Goal: Task Accomplishment & Management: Complete application form

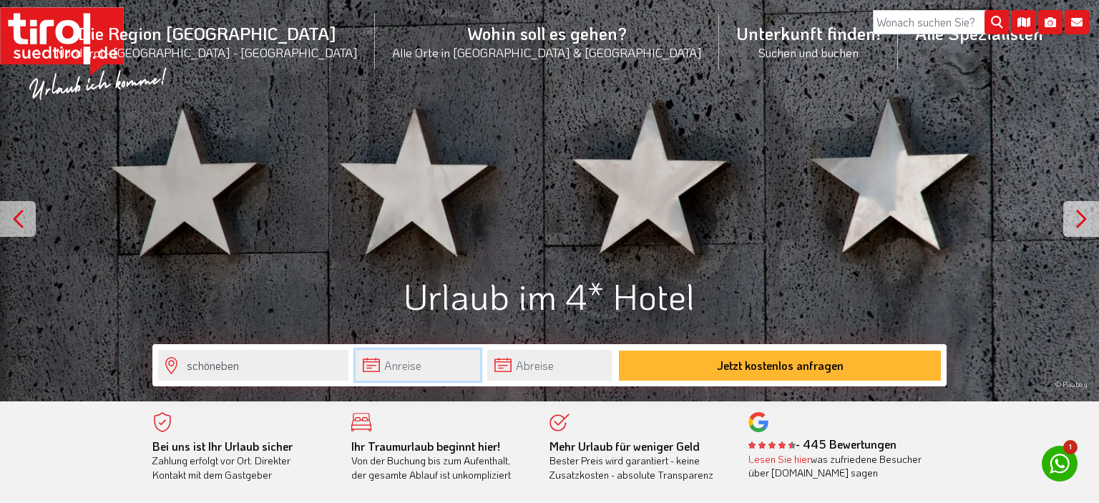
click at [407, 365] on input "text" at bounding box center [418, 365] width 124 height 31
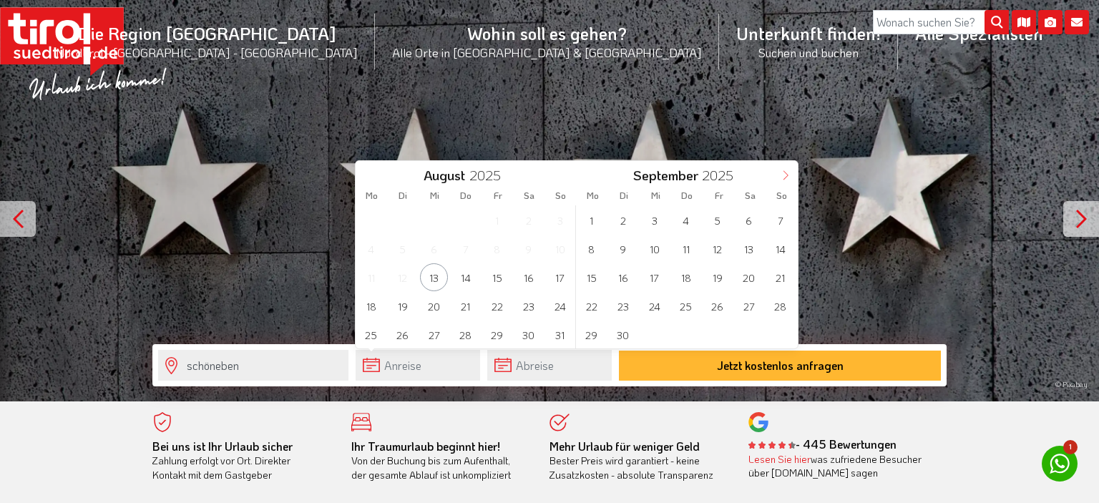
click at [788, 177] on icon at bounding box center [786, 175] width 10 height 10
type input "2026"
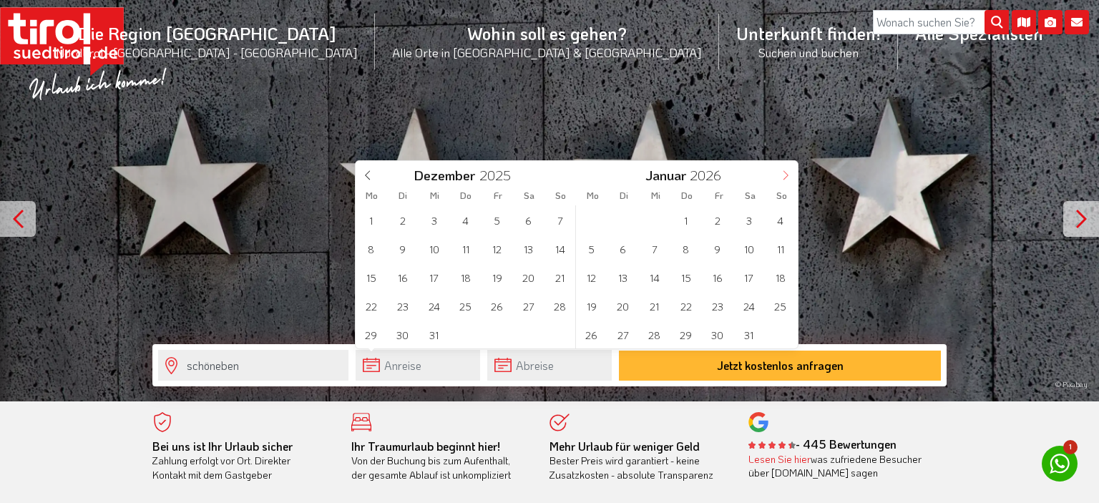
click at [788, 177] on icon at bounding box center [786, 175] width 10 height 10
type input "2026"
click at [744, 276] on span "14" at bounding box center [749, 277] width 28 height 28
type input "[DATE]"
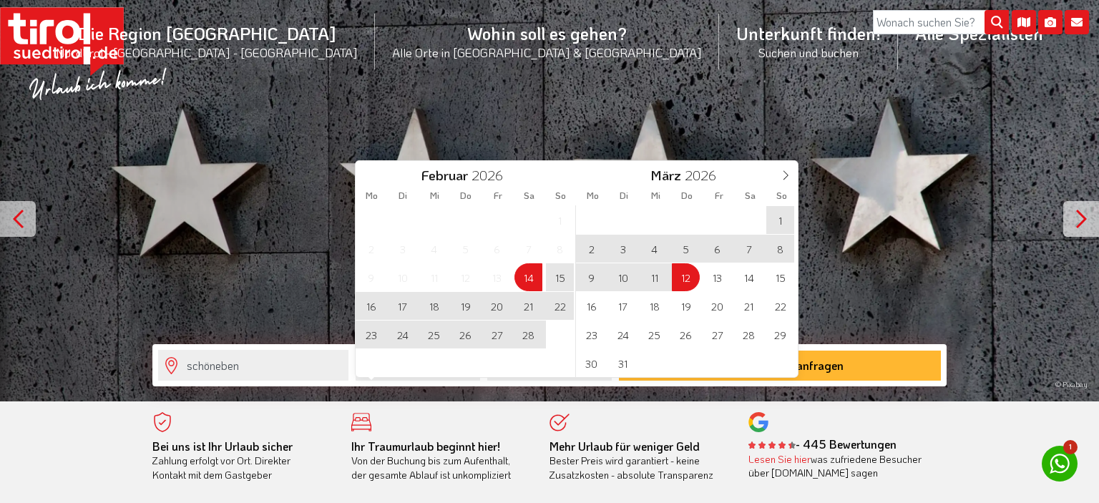
click at [505, 120] on div "© Pixabay" at bounding box center [549, 200] width 1099 height 401
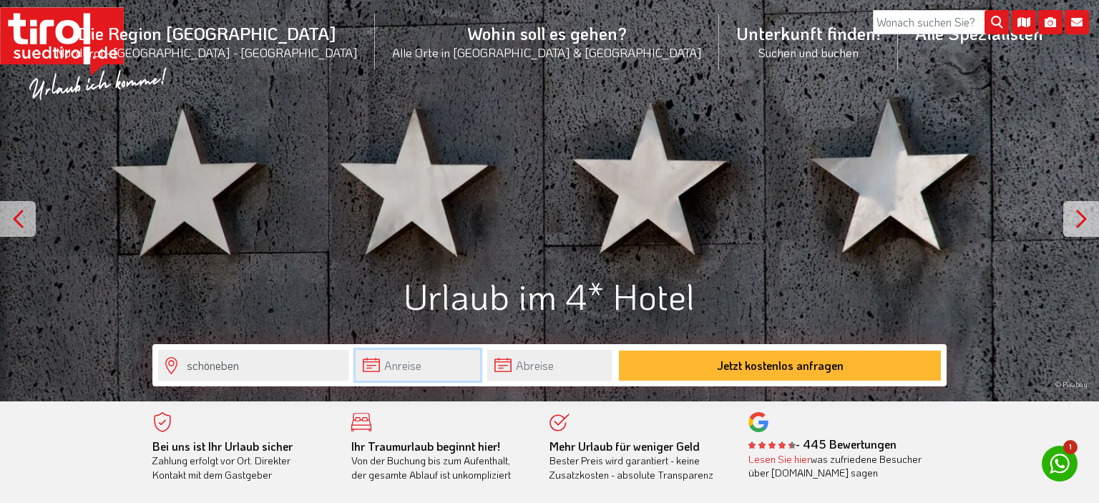
click at [404, 365] on input "text" at bounding box center [418, 365] width 124 height 31
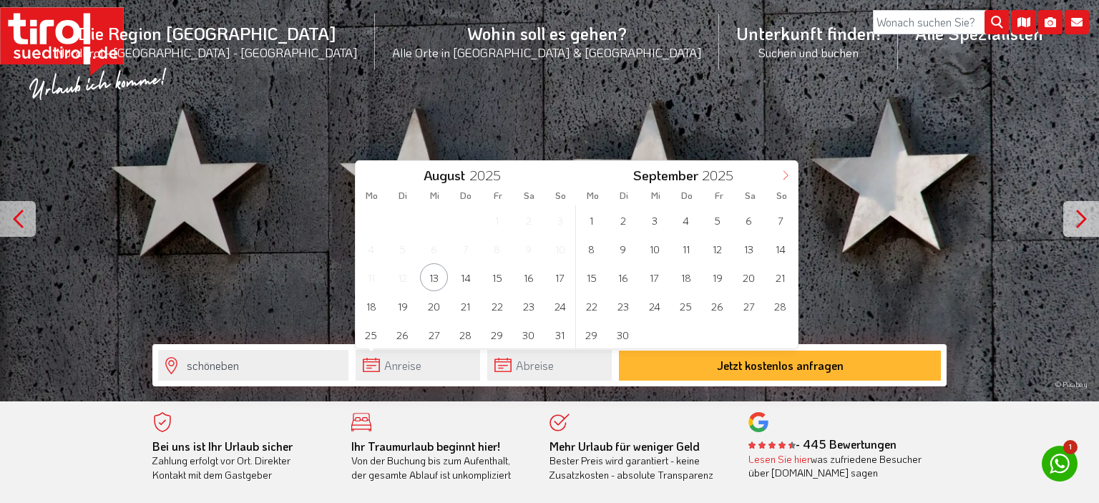
click at [785, 171] on icon at bounding box center [786, 175] width 10 height 10
type input "2026"
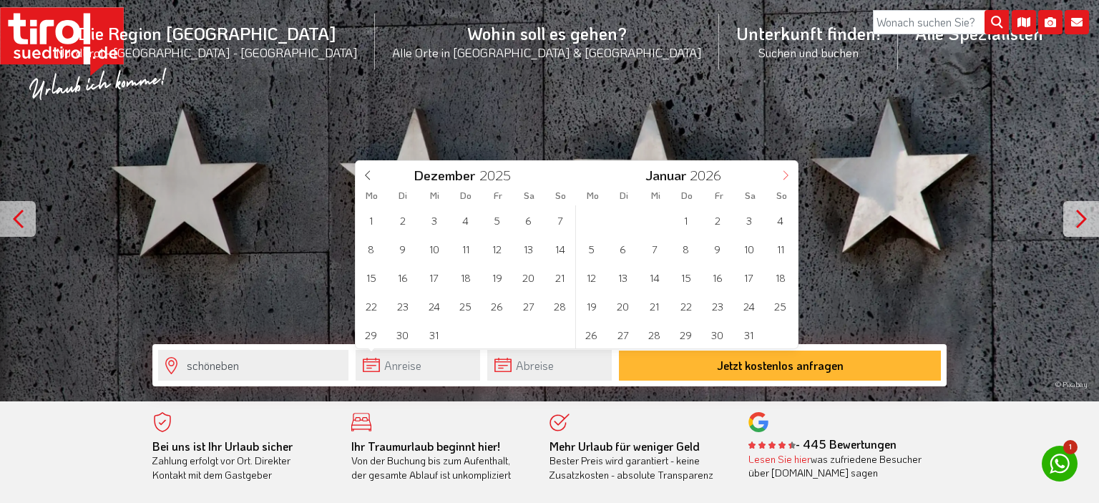
click at [785, 171] on icon at bounding box center [786, 175] width 10 height 10
type input "2026"
click at [751, 278] on span "14" at bounding box center [749, 277] width 28 height 28
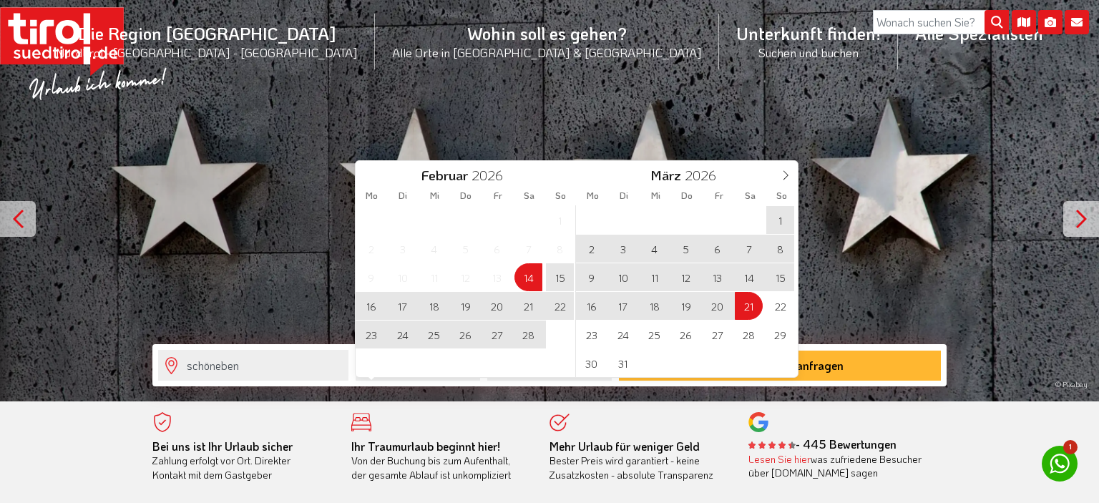
click at [748, 301] on span "21" at bounding box center [749, 306] width 28 height 28
type input "[DATE]"
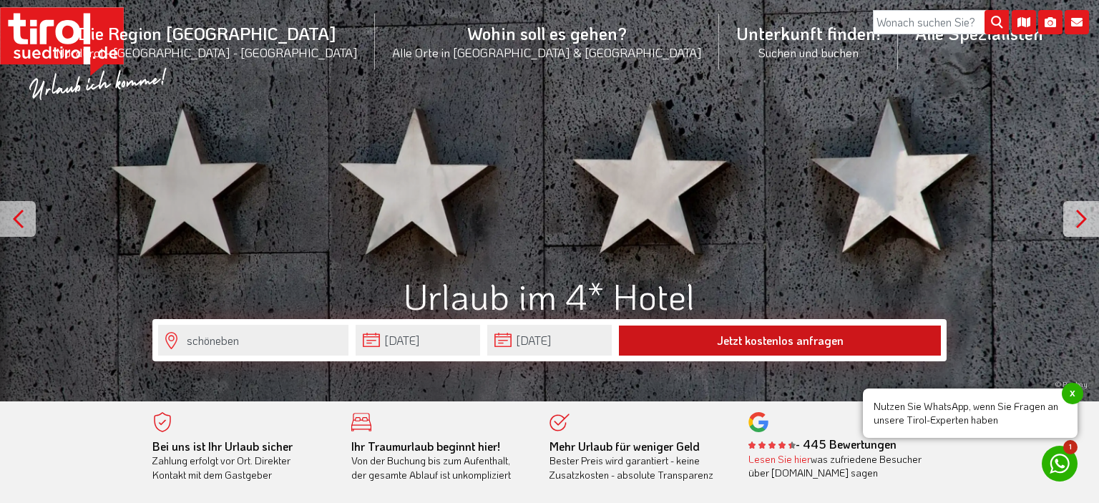
click at [746, 342] on button "Jetzt kostenlos anfragen" at bounding box center [780, 341] width 322 height 30
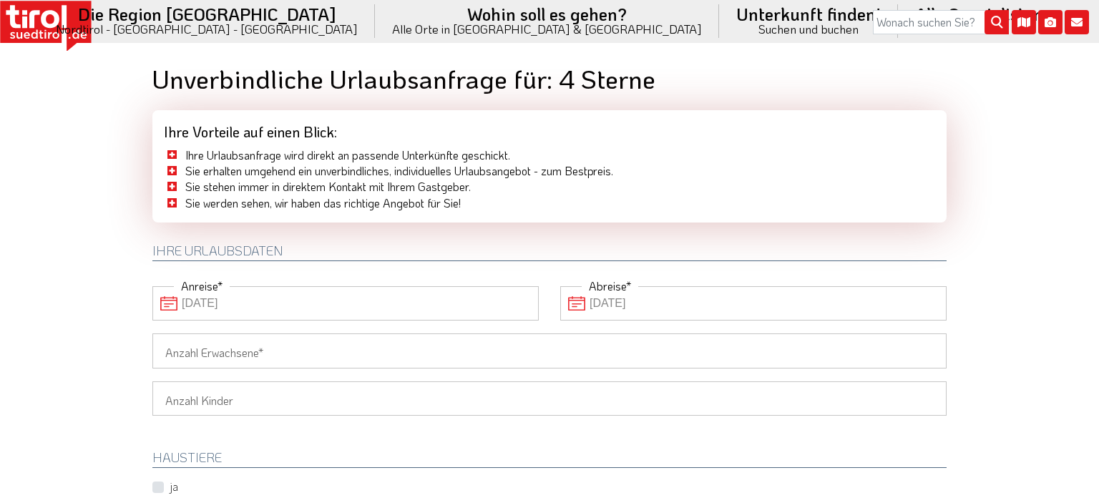
click at [230, 358] on input "Anzahl Erwachsene" at bounding box center [549, 350] width 794 height 34
type input "2"
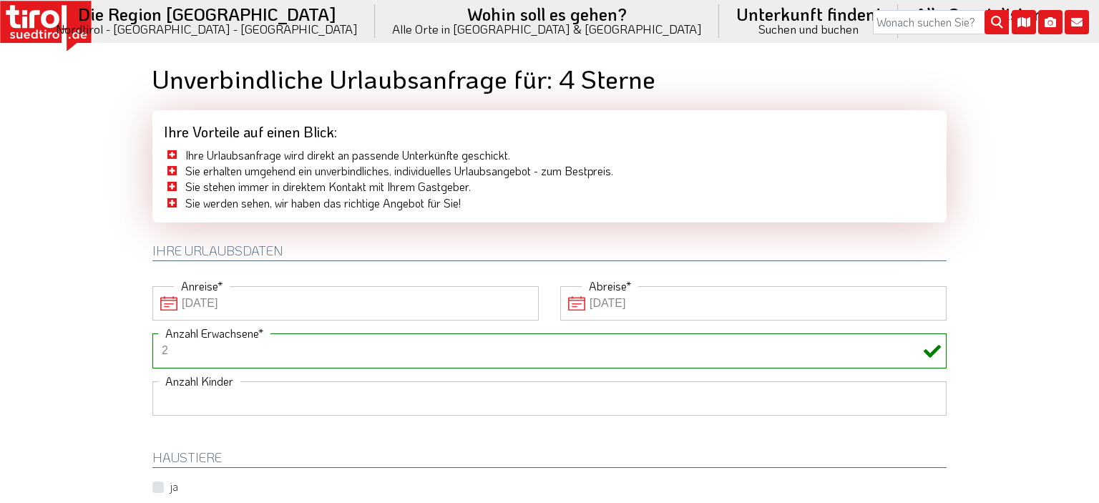
select select "2"
click option "2" at bounding box center [0, 0] width 0 height 0
click at [181, 462] on input "-1" at bounding box center [173, 463] width 43 height 34
click at [180, 459] on input "0" at bounding box center [173, 463] width 43 height 34
click at [180, 459] on input "1" at bounding box center [173, 463] width 43 height 34
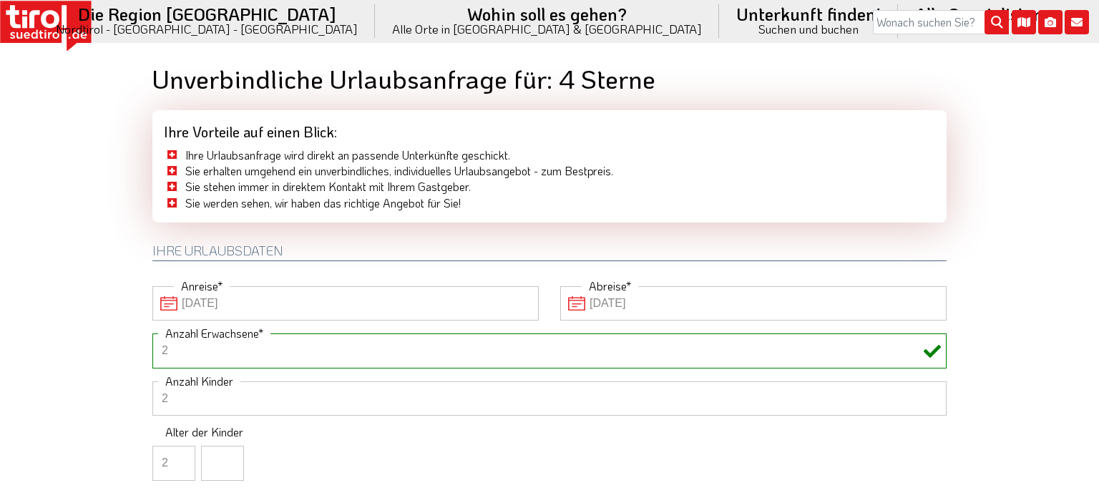
click at [180, 459] on input "2" at bounding box center [173, 463] width 43 height 34
click at [180, 459] on input "3" at bounding box center [173, 463] width 43 height 34
click at [180, 459] on input "4" at bounding box center [173, 463] width 43 height 34
click at [180, 459] on input "5" at bounding box center [173, 463] width 43 height 34
click at [180, 459] on input "6" at bounding box center [173, 463] width 43 height 34
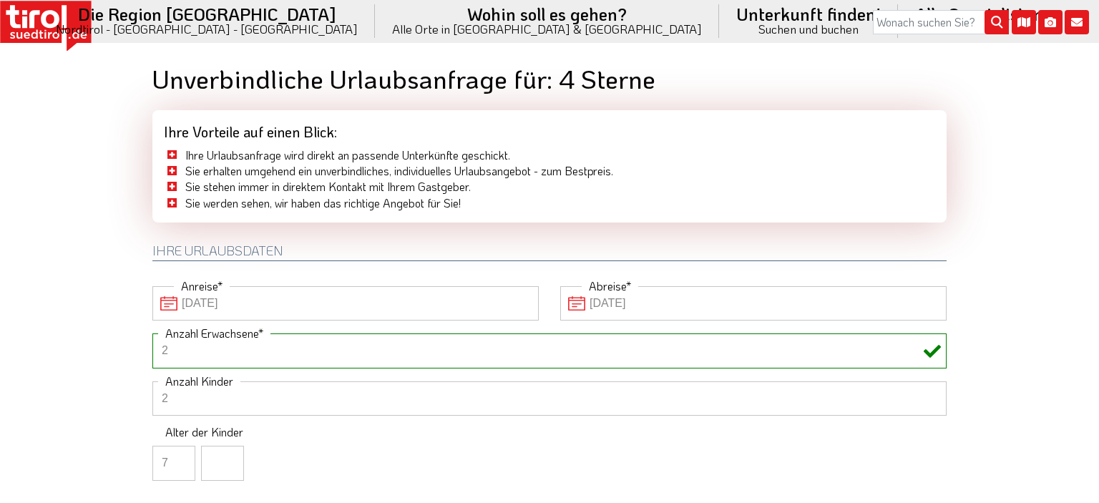
click at [180, 459] on input "7" at bounding box center [173, 463] width 43 height 34
click at [180, 459] on input "8" at bounding box center [173, 463] width 43 height 34
click at [180, 459] on input "9" at bounding box center [173, 463] width 43 height 34
click at [180, 459] on input "10" at bounding box center [173, 463] width 43 height 34
click at [180, 459] on input "11" at bounding box center [173, 463] width 43 height 34
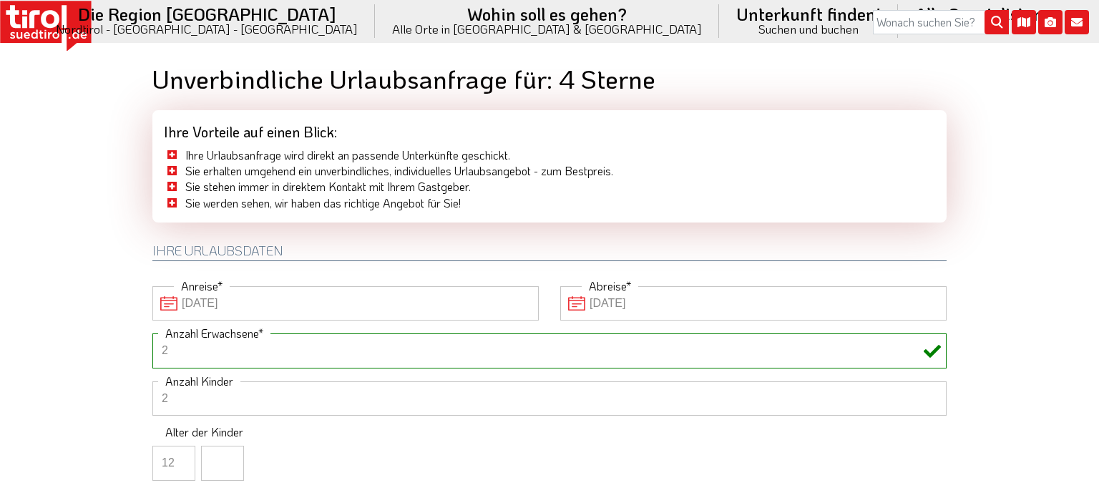
click at [180, 459] on input "12" at bounding box center [173, 463] width 43 height 34
click at [180, 459] on input "13" at bounding box center [173, 463] width 43 height 34
type input "14"
click at [180, 459] on input "14" at bounding box center [173, 463] width 43 height 34
click at [228, 461] on input "1" at bounding box center [222, 463] width 43 height 34
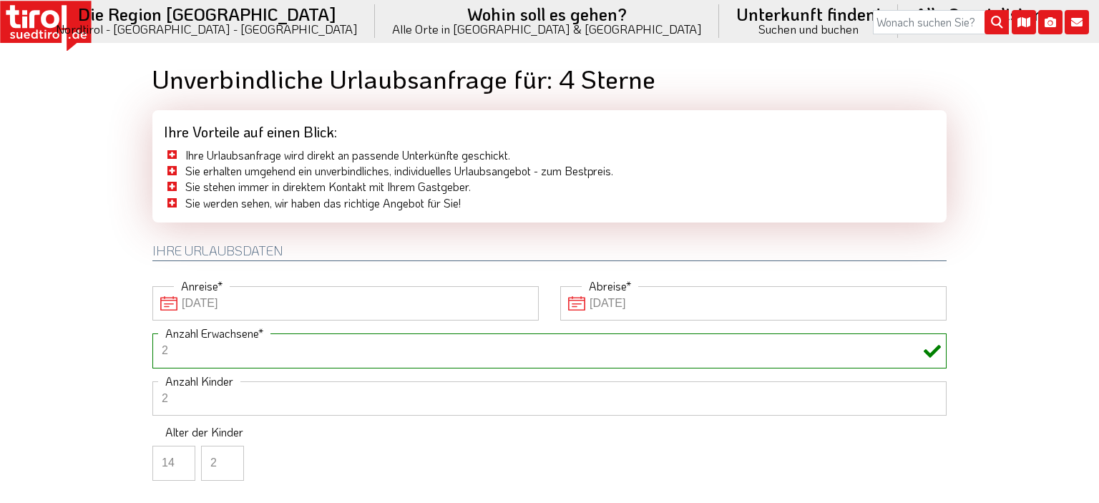
click at [228, 461] on input "2" at bounding box center [222, 463] width 43 height 34
click at [228, 461] on input "3" at bounding box center [222, 463] width 43 height 34
click at [228, 461] on input "4" at bounding box center [222, 463] width 43 height 34
click at [228, 461] on input "5" at bounding box center [222, 463] width 43 height 34
click at [228, 461] on input "6" at bounding box center [222, 463] width 43 height 34
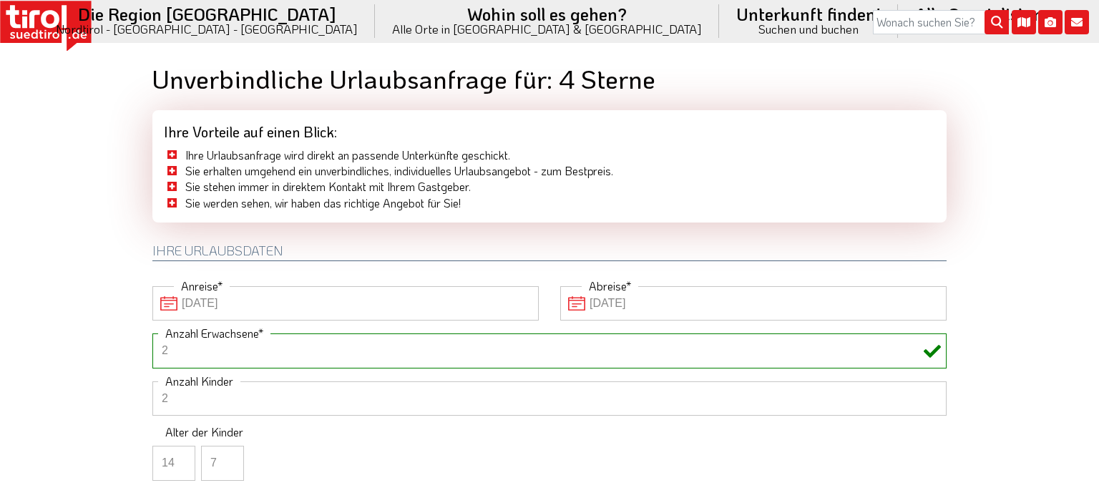
click at [228, 461] on input "7" at bounding box center [222, 463] width 43 height 34
click at [228, 461] on input "8" at bounding box center [222, 463] width 43 height 34
type input "9"
click at [228, 461] on input "9" at bounding box center [222, 463] width 43 height 34
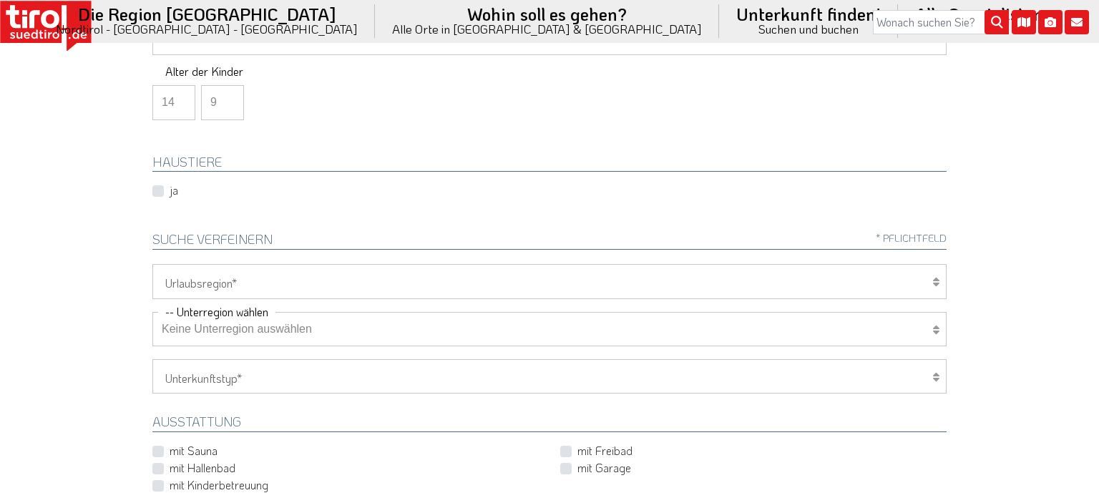
scroll to position [384, 0]
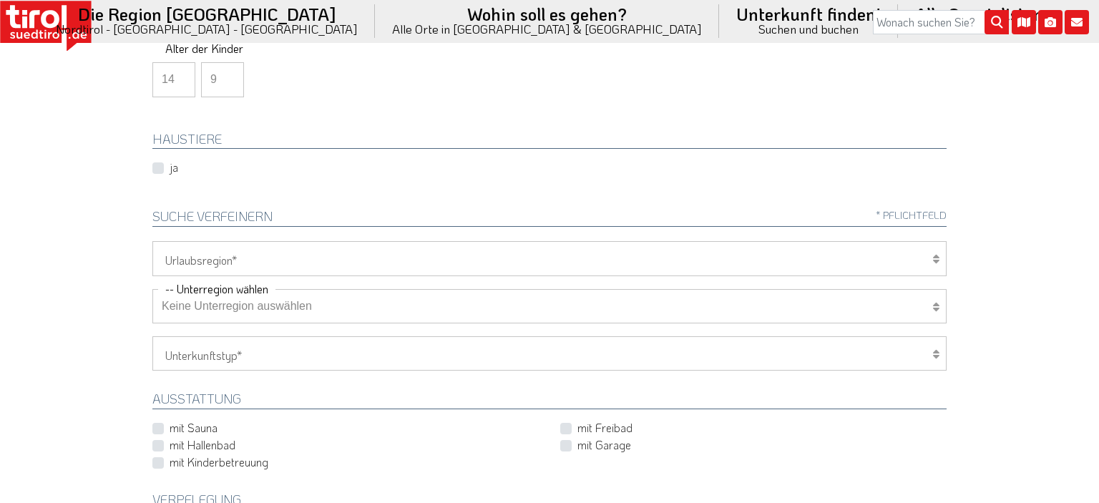
click at [936, 258] on icon at bounding box center [935, 258] width 7 height 11
click at [936, 253] on icon at bounding box center [935, 258] width 7 height 11
click at [152, 241] on select "Tirol/Nordtirol Osttirol Südtirol Tirols Nachbarn" at bounding box center [549, 258] width 794 height 34
select select "7272"
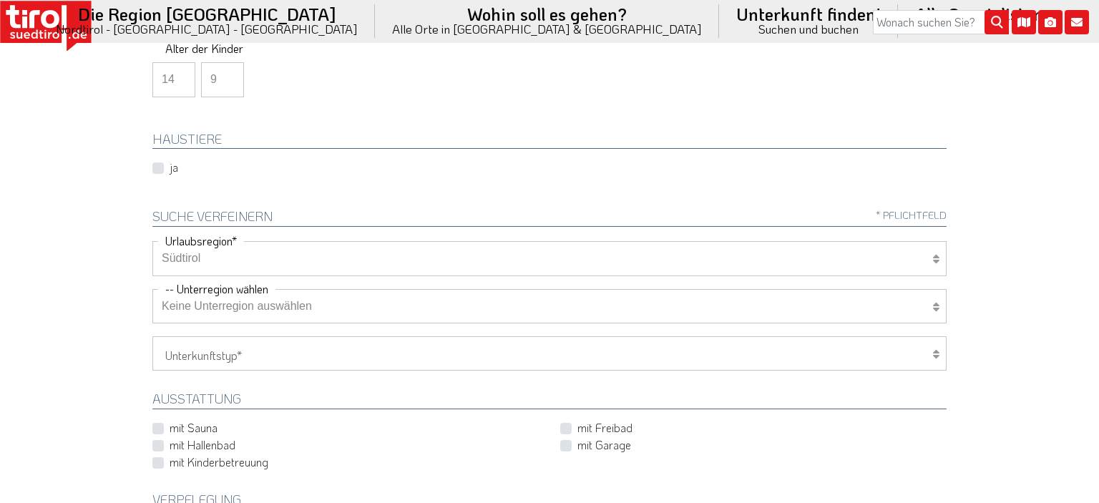
click option "Südtirol" at bounding box center [0, 0] width 0 height 0
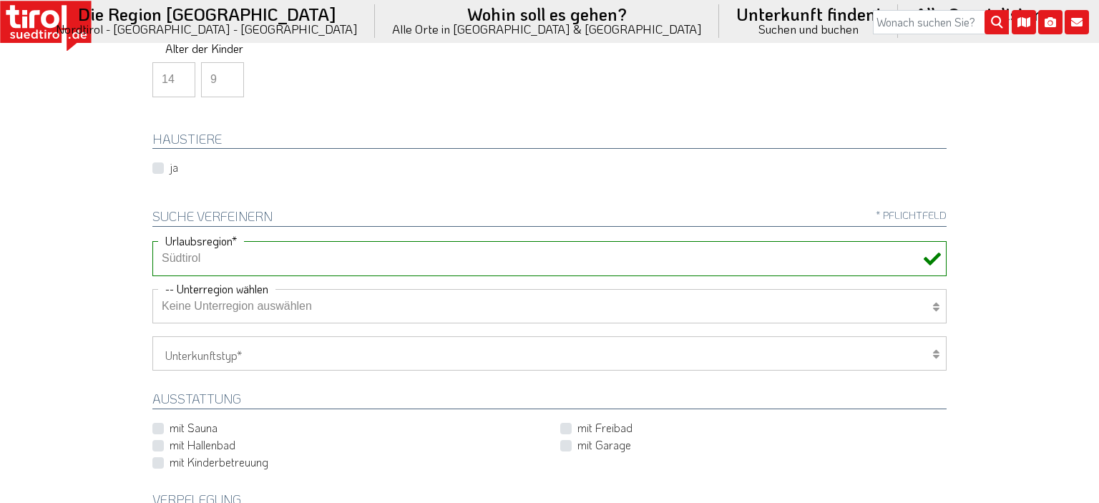
click at [934, 306] on icon at bounding box center [935, 306] width 7 height 11
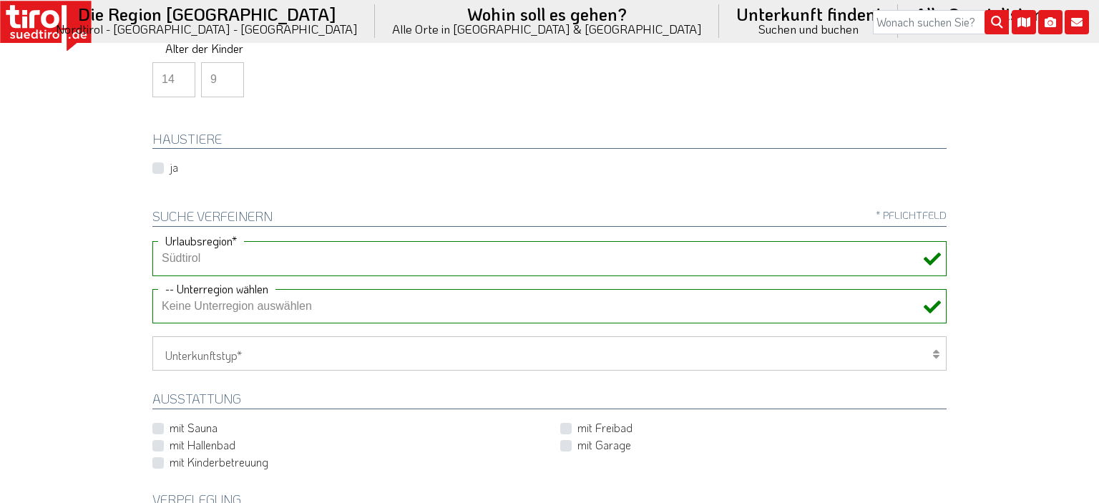
select select "7351"
click option "Vinschgau" at bounding box center [0, 0] width 0 height 0
select select "1_4-5"
click option "Hotel 4-5 Sterne" at bounding box center [0, 0] width 0 height 0
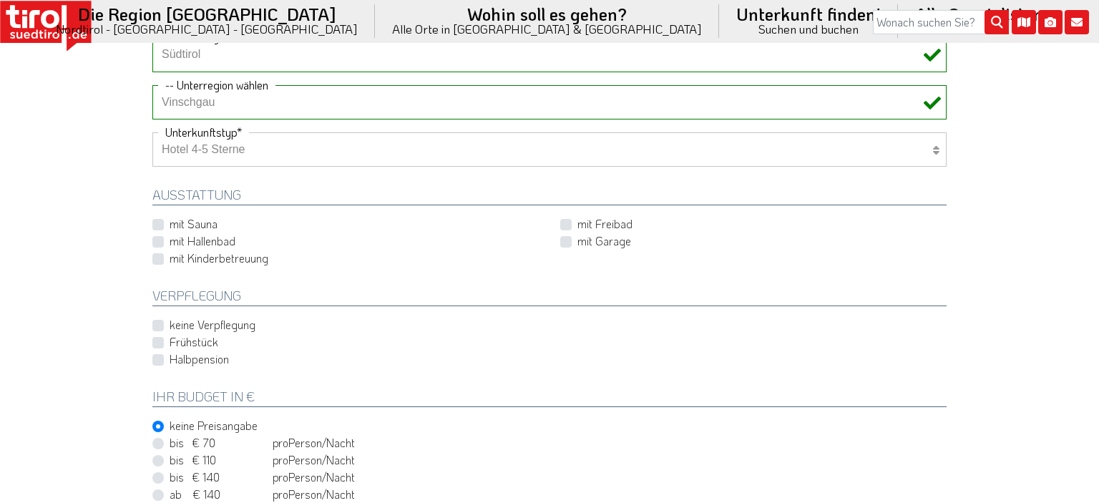
scroll to position [598, 0]
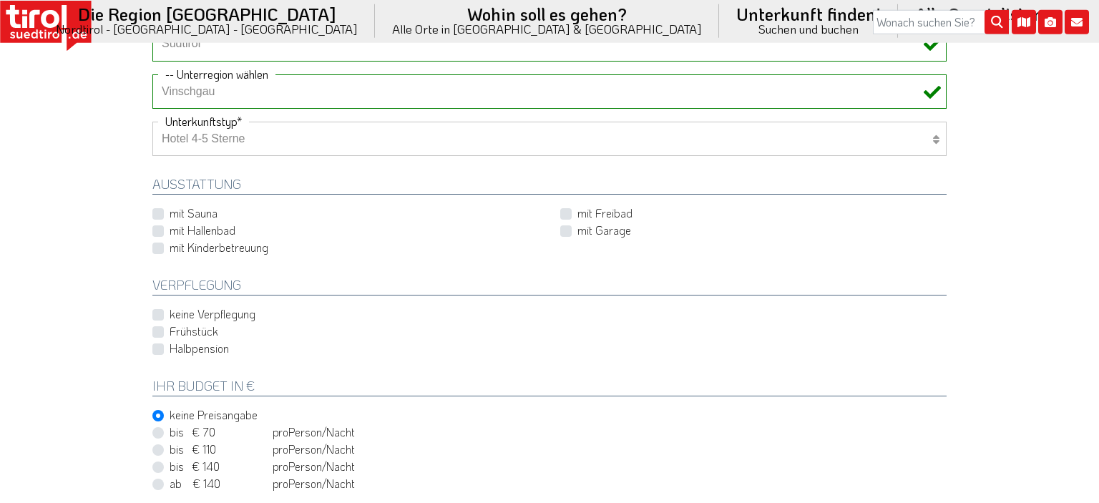
click at [170, 331] on label "Frühstück" at bounding box center [194, 331] width 49 height 16
click at [159, 331] on input "Frühstück" at bounding box center [552, 331] width 794 height 9
checkbox input "true"
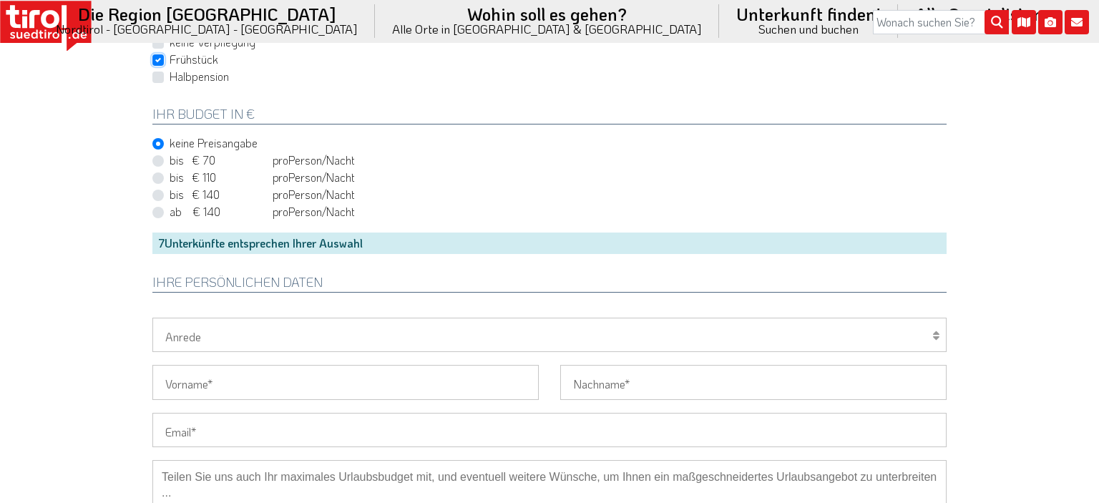
scroll to position [891, 0]
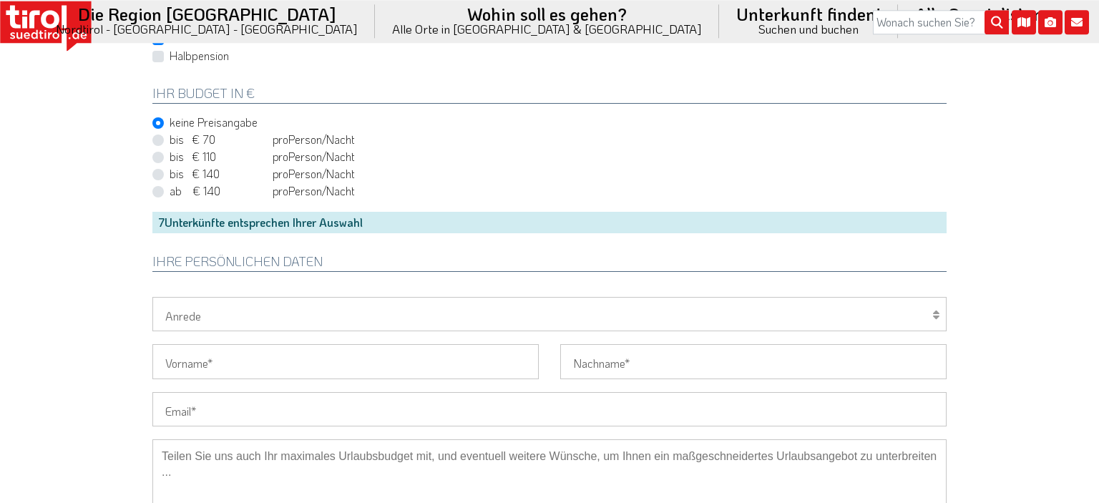
click at [934, 312] on icon at bounding box center [935, 314] width 7 height 11
select select "Herr"
click option "Herr" at bounding box center [0, 0] width 0 height 0
click at [228, 361] on input "Vorname" at bounding box center [345, 361] width 386 height 34
type input "Klaus"
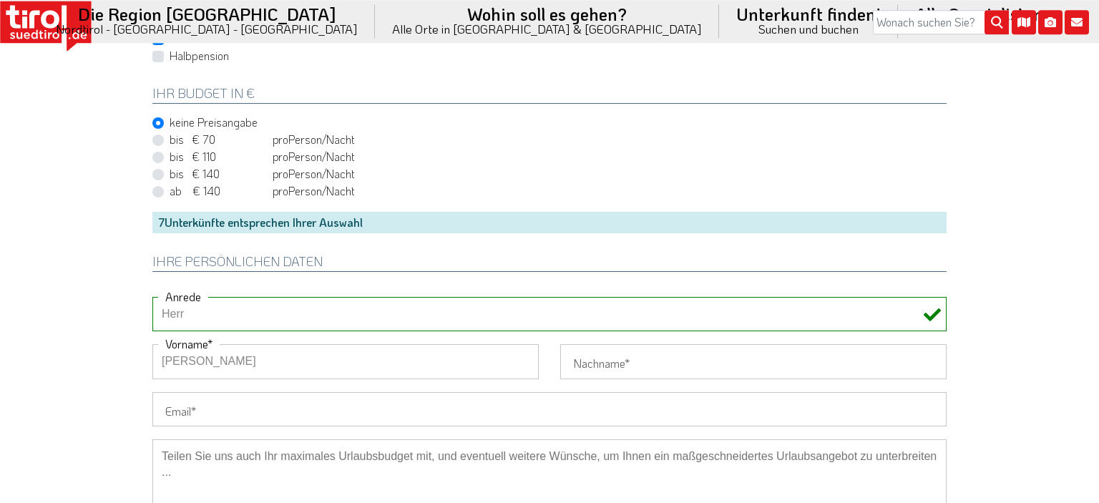
click at [577, 361] on input "Nachname" at bounding box center [753, 361] width 386 height 34
type input "d"
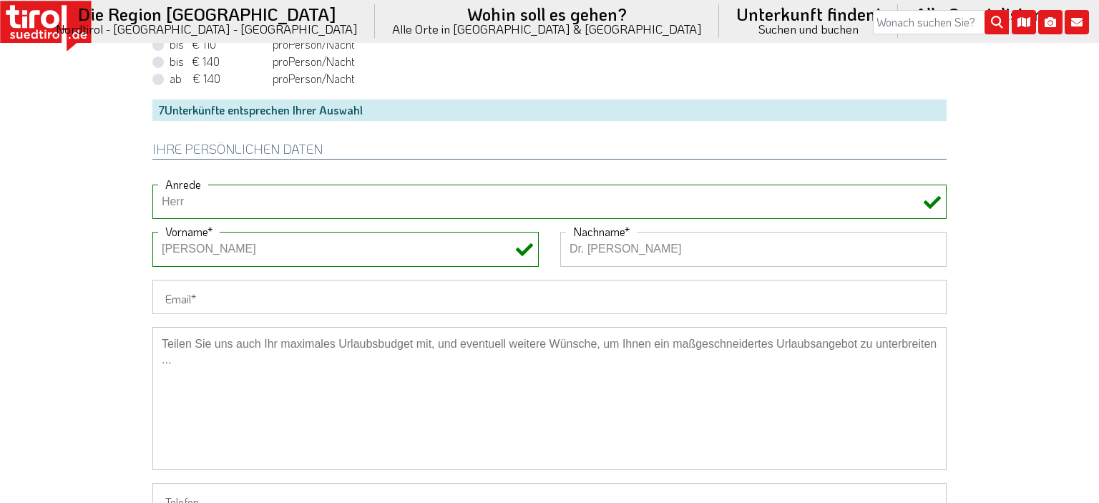
scroll to position [1022, 0]
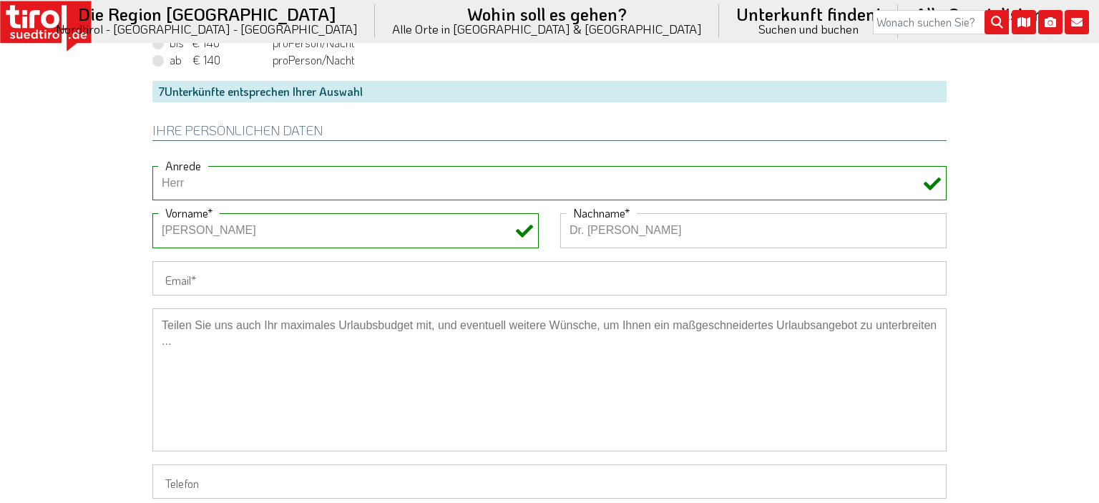
type input "Dr. Friedrich"
click at [176, 278] on input "Email" at bounding box center [549, 278] width 794 height 34
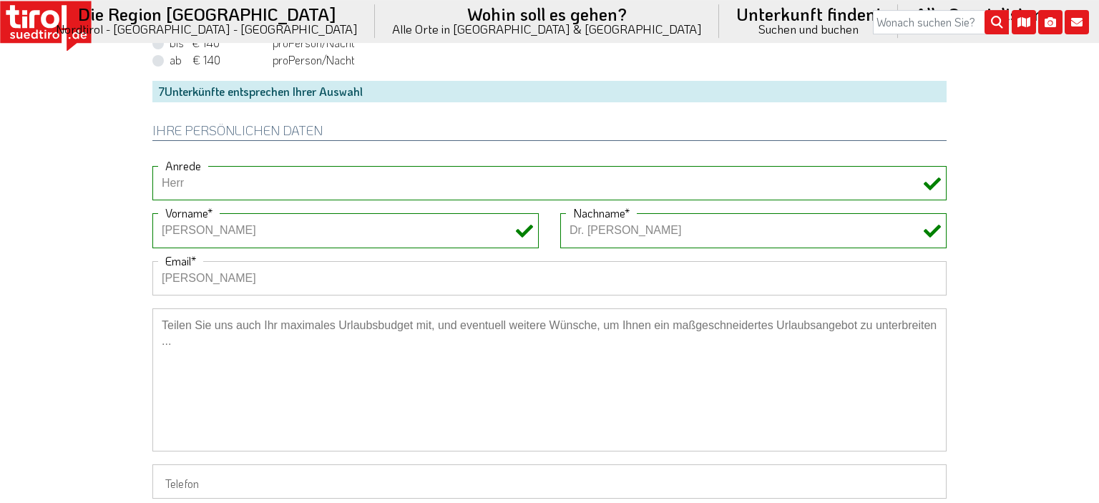
type input "klausgerhard.friedrich@web.de"
type input "016090742818"
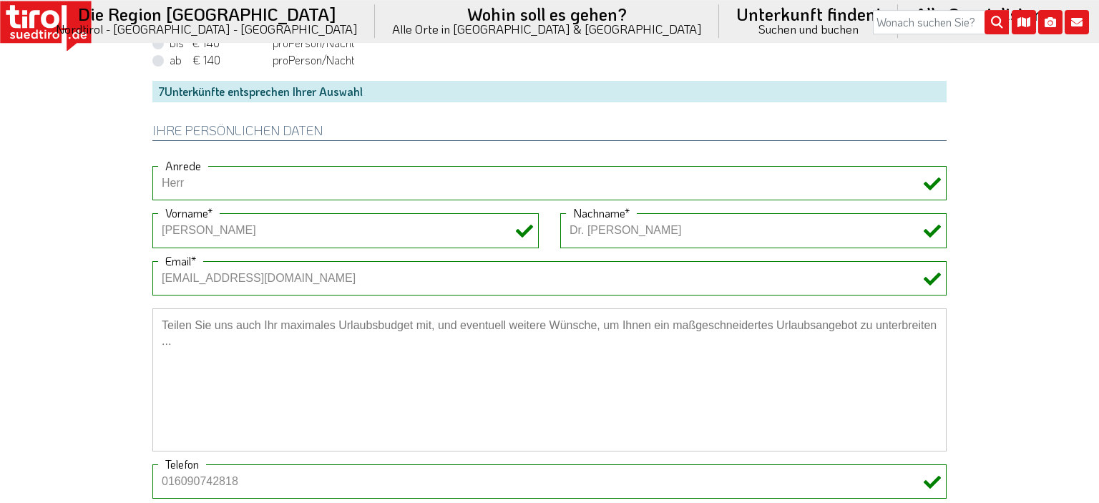
click at [178, 343] on textarea at bounding box center [549, 379] width 794 height 143
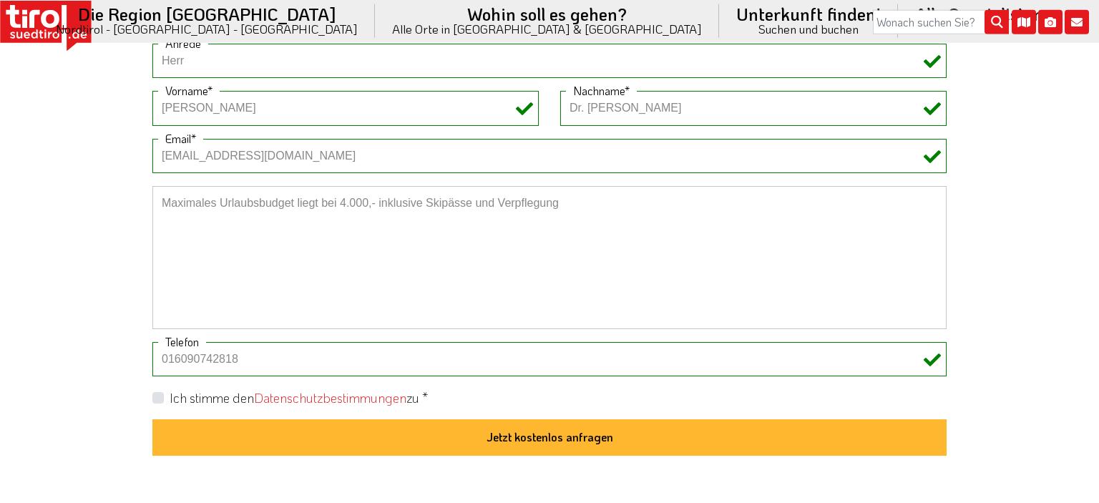
scroll to position [1150, 0]
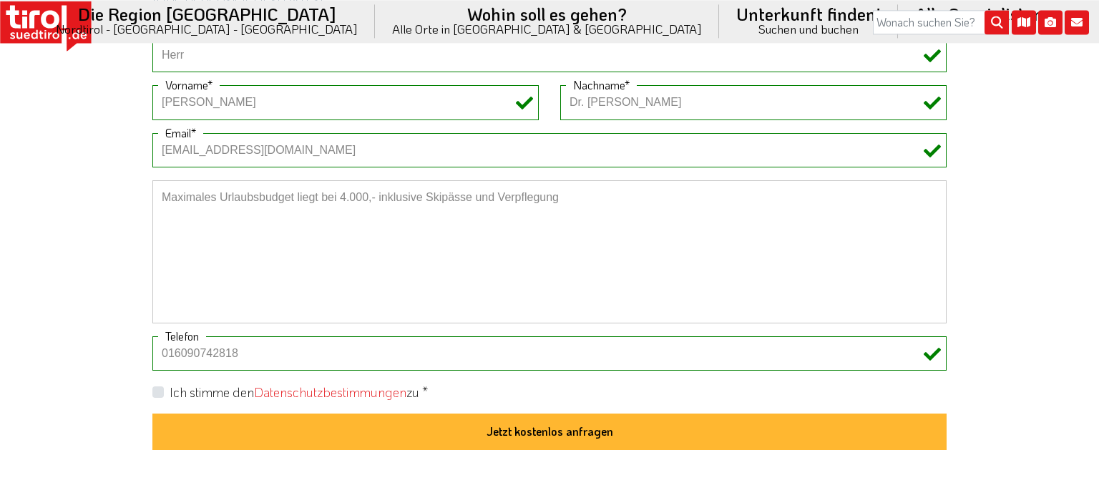
type textarea "Maximales Urlaubsbudget liegt bei 4.000,- inklusive Skipässe und Verpflegung"
click at [170, 385] on label "Ich stimme den Datenschutzbestimmungen zu *" at bounding box center [299, 393] width 258 height 18
click at [158, 387] on input "Ich stimme den Datenschutzbestimmungen zu *" at bounding box center [552, 391] width 794 height 9
checkbox input "true"
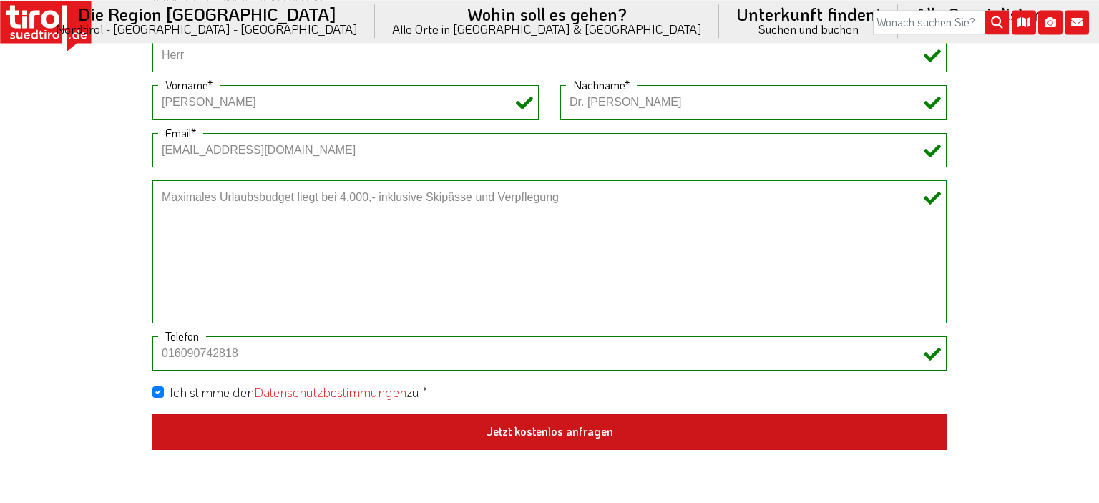
click at [534, 431] on button "Jetzt kostenlos anfragen" at bounding box center [549, 432] width 794 height 37
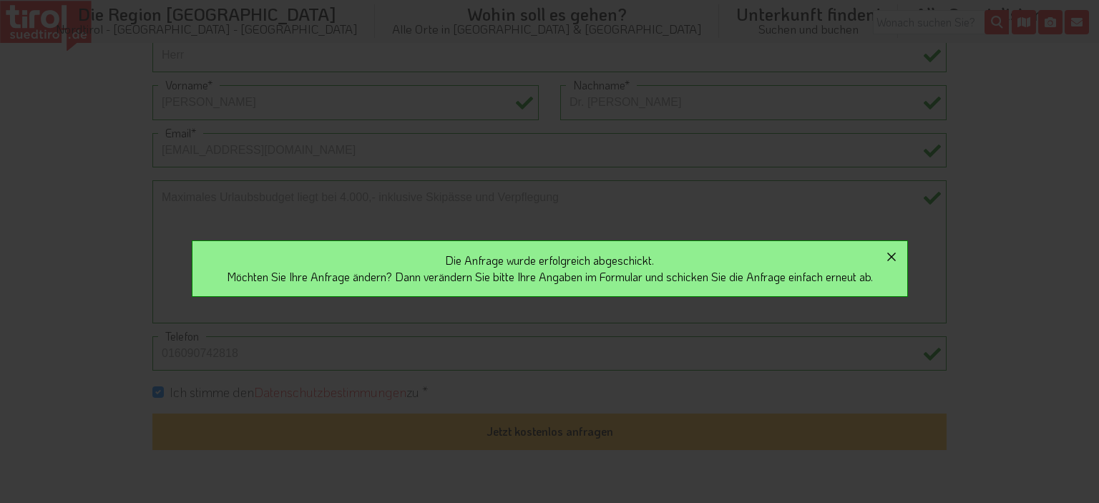
click at [896, 256] on icon "button" at bounding box center [891, 257] width 9 height 9
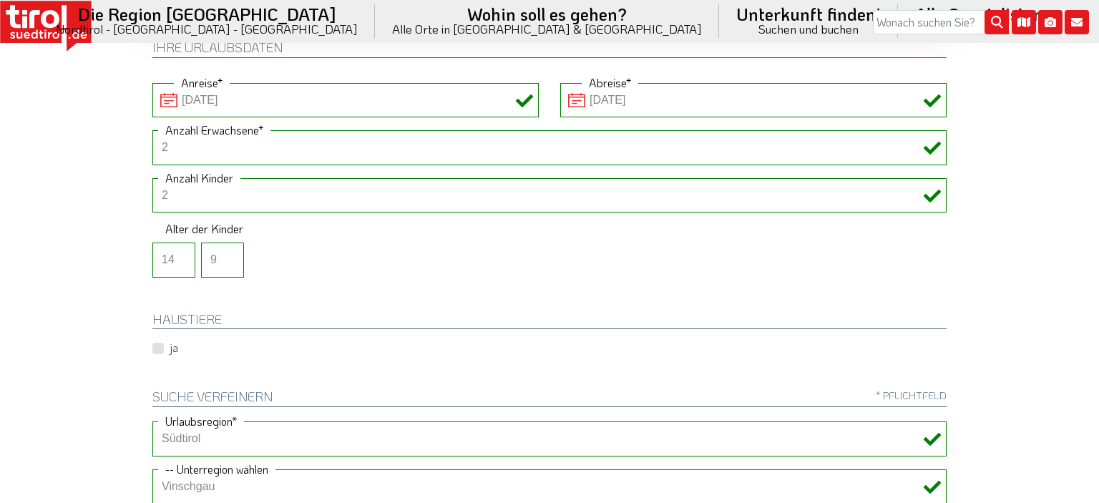
scroll to position [638, 0]
